Goal: Information Seeking & Learning: Learn about a topic

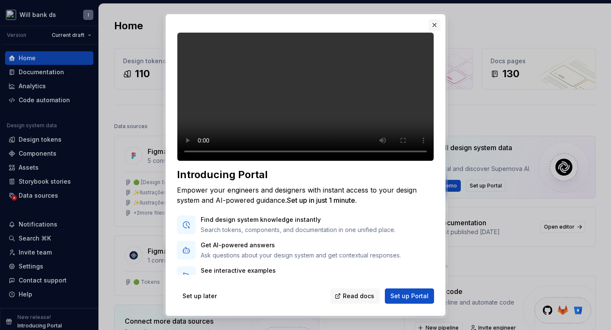
click at [433, 25] on button "button" at bounding box center [434, 25] width 12 height 12
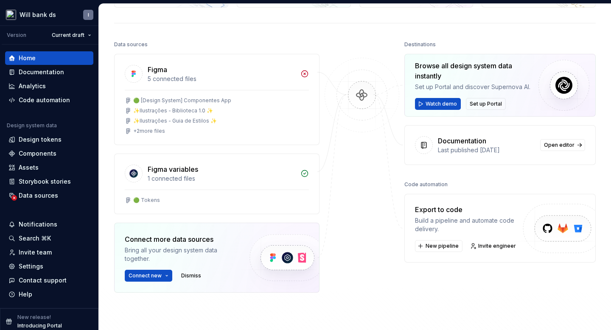
scroll to position [92, 0]
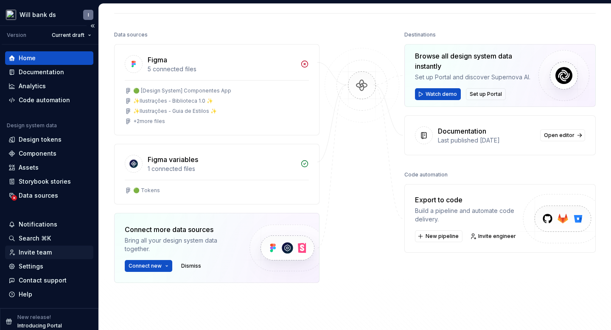
click at [43, 254] on div "Invite team" at bounding box center [35, 252] width 33 height 8
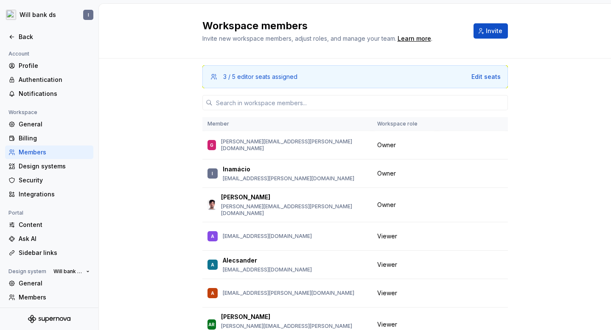
scroll to position [11, 0]
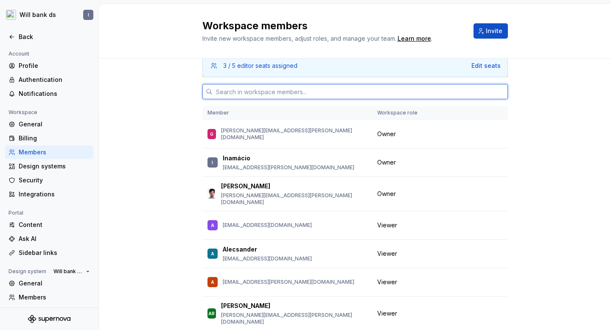
click at [260, 94] on input "text" at bounding box center [360, 91] width 295 height 15
paste input "aline.driemeyer@willbank.com.br"
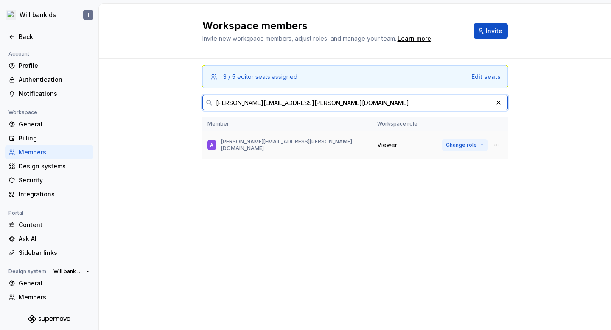
type input "aline.driemeyer@willbank.com.br"
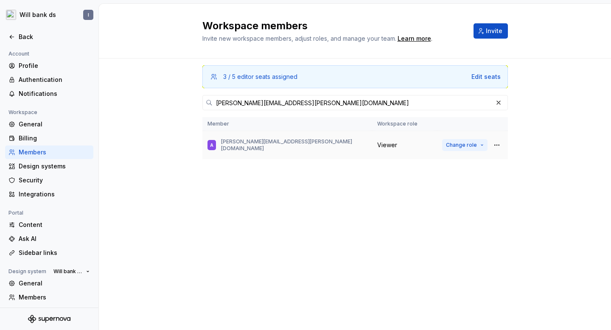
click at [479, 143] on button "Change role" at bounding box center [464, 145] width 45 height 12
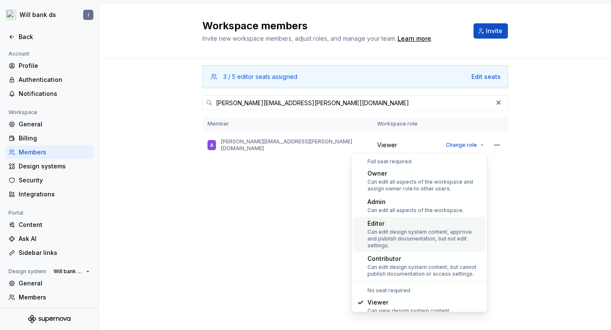
click at [408, 232] on div "Can edit design system content, approve and publish documentation, but not edit…" at bounding box center [424, 239] width 115 height 20
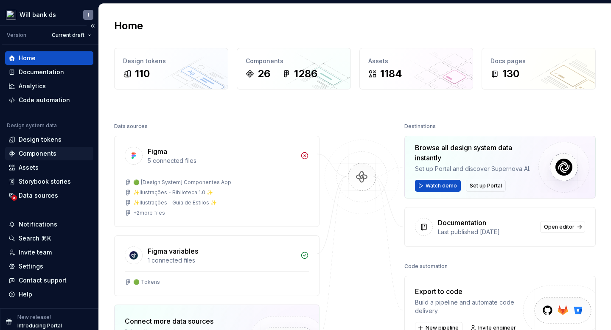
click at [40, 154] on div "Components" at bounding box center [38, 153] width 38 height 8
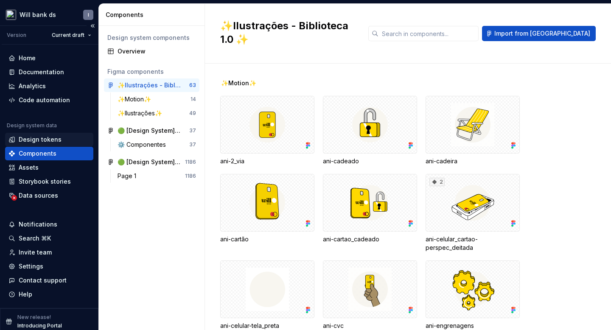
click at [35, 144] on div "Design tokens" at bounding box center [49, 140] width 88 height 14
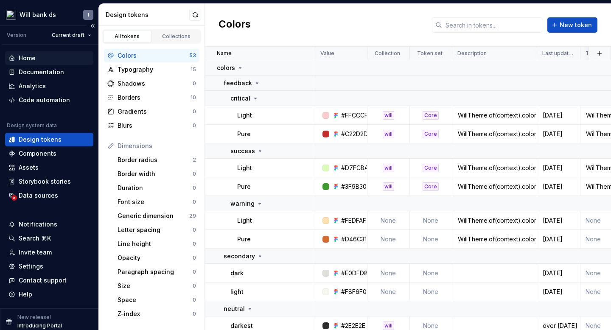
click at [43, 60] on div "Home" at bounding box center [48, 58] width 81 height 8
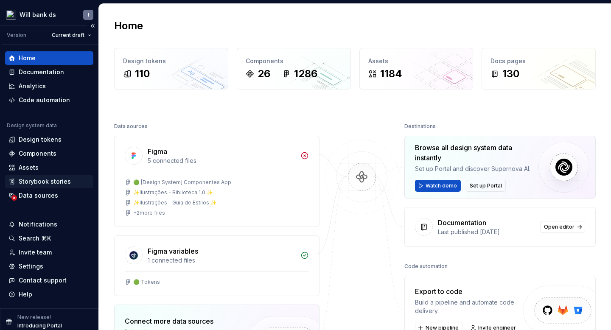
click at [49, 182] on div "Storybook stories" at bounding box center [45, 181] width 52 height 8
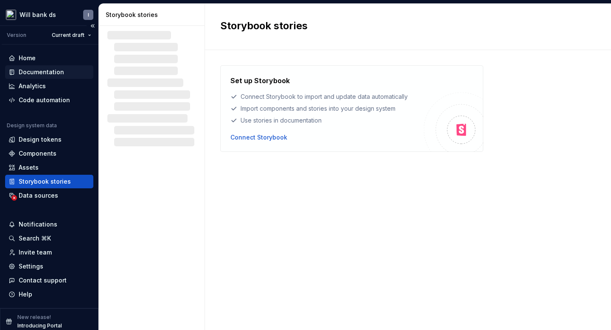
click at [39, 71] on div "Documentation" at bounding box center [41, 72] width 45 height 8
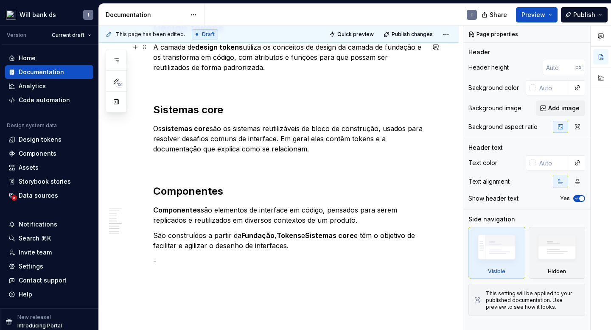
scroll to position [699, 0]
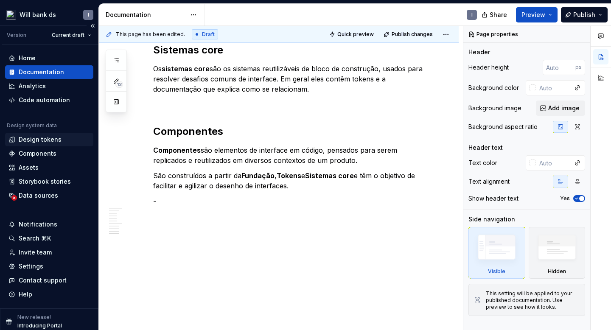
click at [42, 141] on div "Design tokens" at bounding box center [40, 139] width 43 height 8
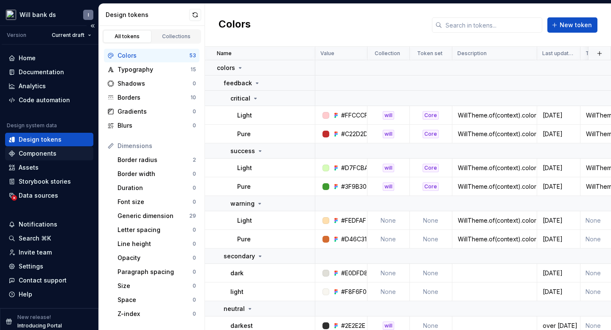
click at [45, 157] on div "Components" at bounding box center [38, 153] width 38 height 8
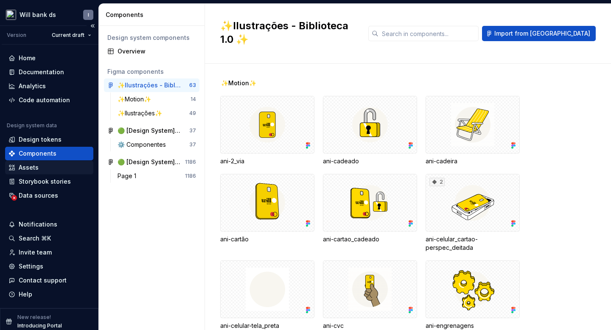
click at [33, 171] on div "Assets" at bounding box center [29, 167] width 20 height 8
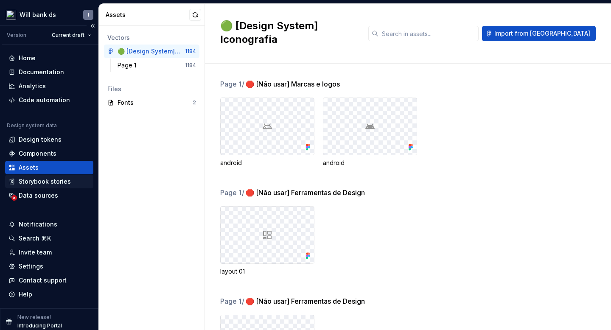
click at [35, 182] on div "Storybook stories" at bounding box center [45, 181] width 52 height 8
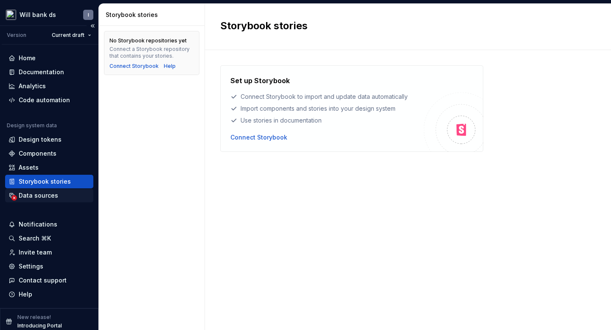
click at [37, 197] on div "Data sources" at bounding box center [38, 195] width 39 height 8
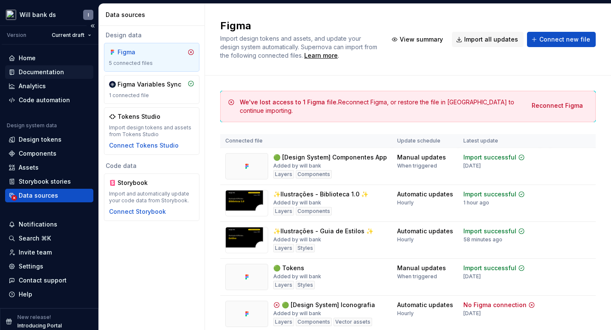
click at [24, 70] on div "Documentation" at bounding box center [41, 72] width 45 height 8
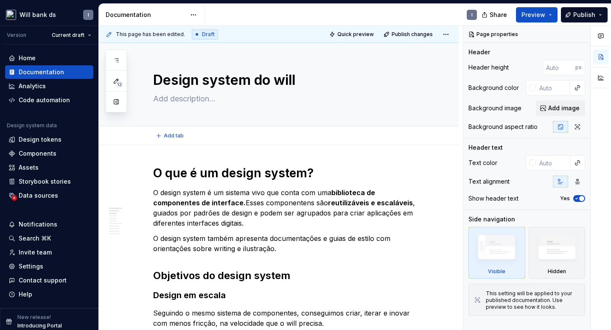
type textarea "*"
